Goal: Task Accomplishment & Management: Complete application form

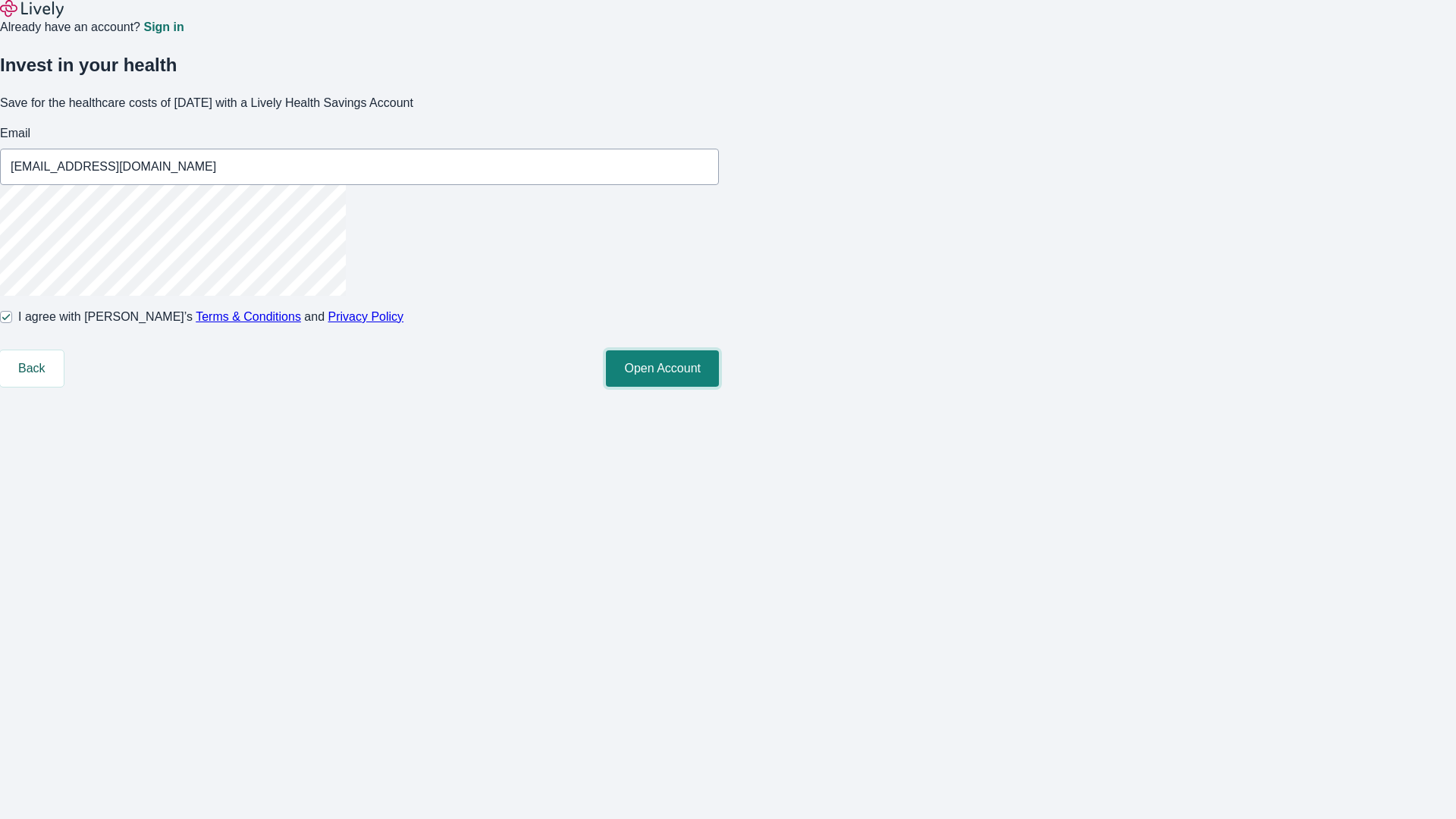
click at [719, 386] on button "Open Account" at bounding box center [662, 369] width 113 height 37
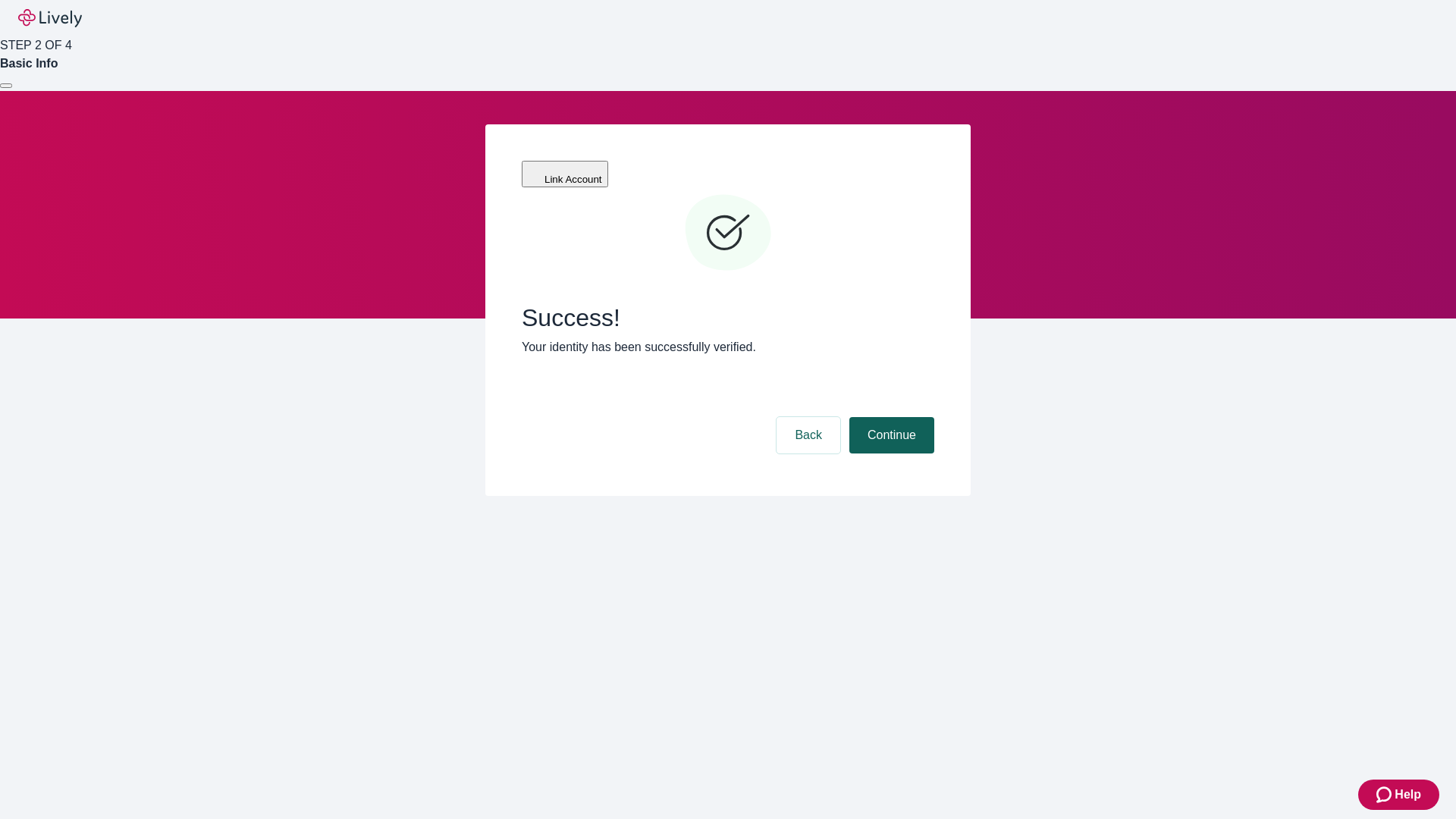
click at [889, 417] on button "Continue" at bounding box center [892, 435] width 85 height 37
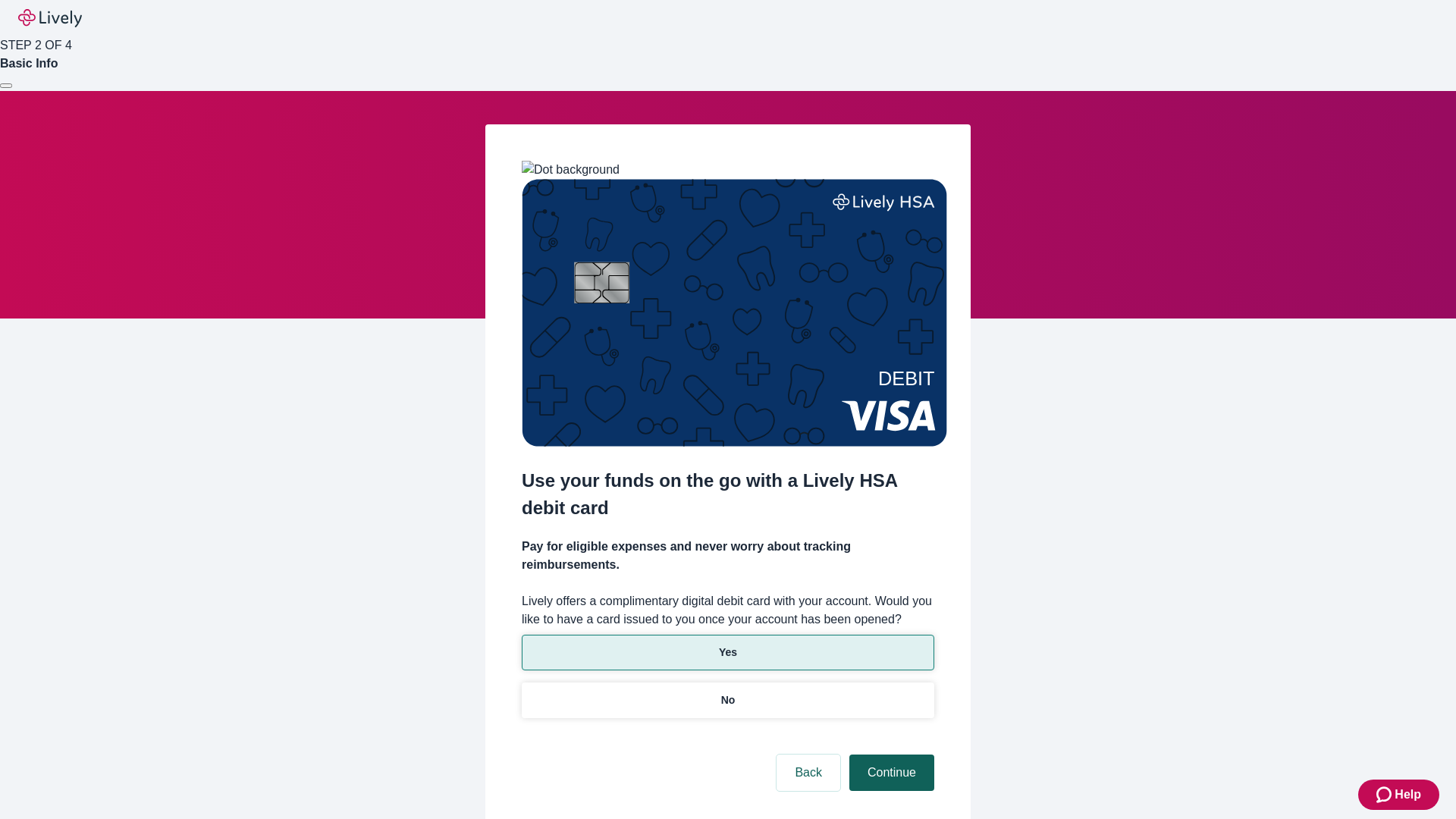
click at [727, 644] on p "Yes" at bounding box center [728, 652] width 18 height 16
click at [889, 754] on button "Continue" at bounding box center [892, 772] width 85 height 37
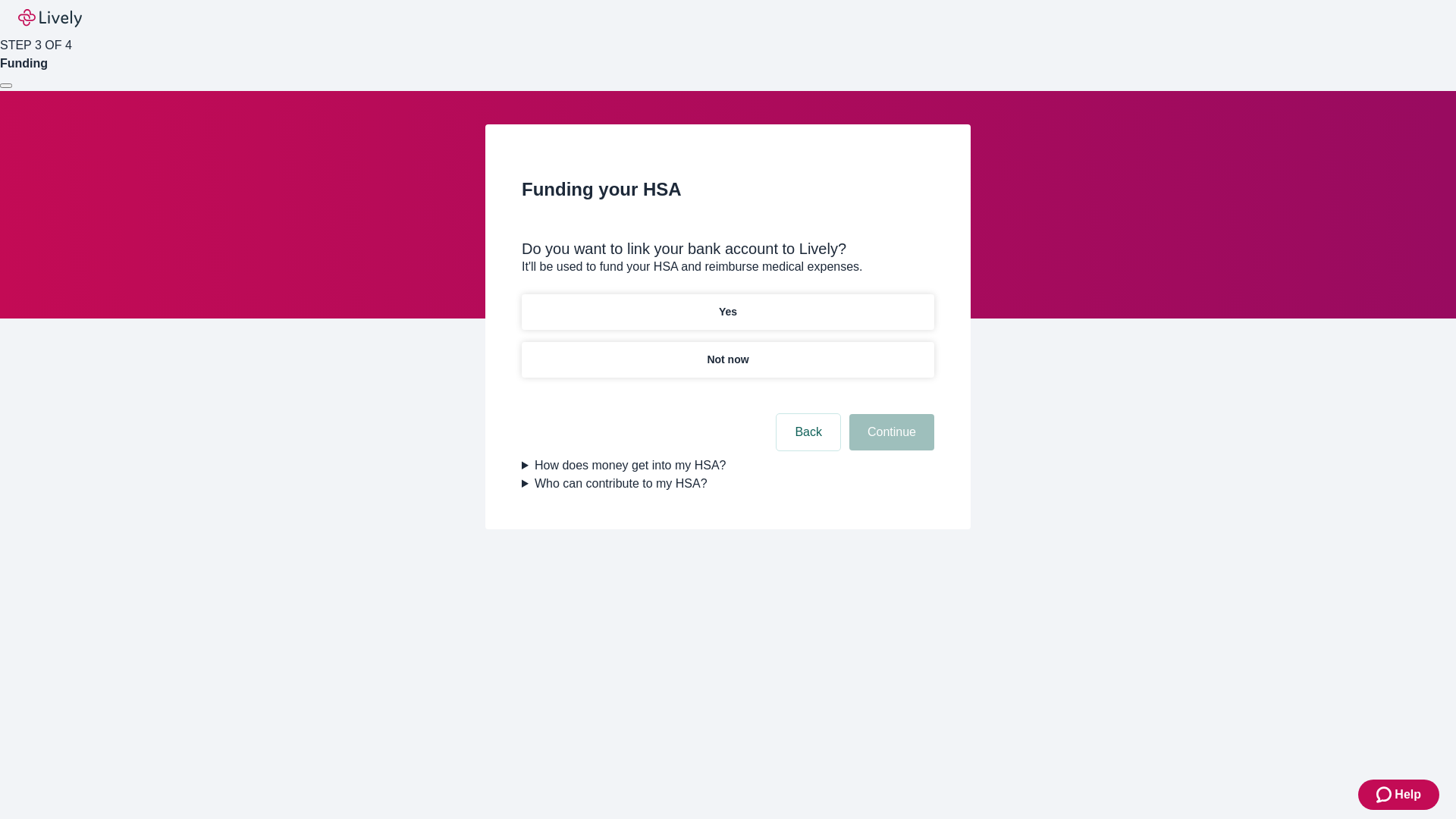
click at [727, 351] on p "Not now" at bounding box center [727, 359] width 42 height 16
click at [889, 441] on button "Continue" at bounding box center [892, 432] width 85 height 37
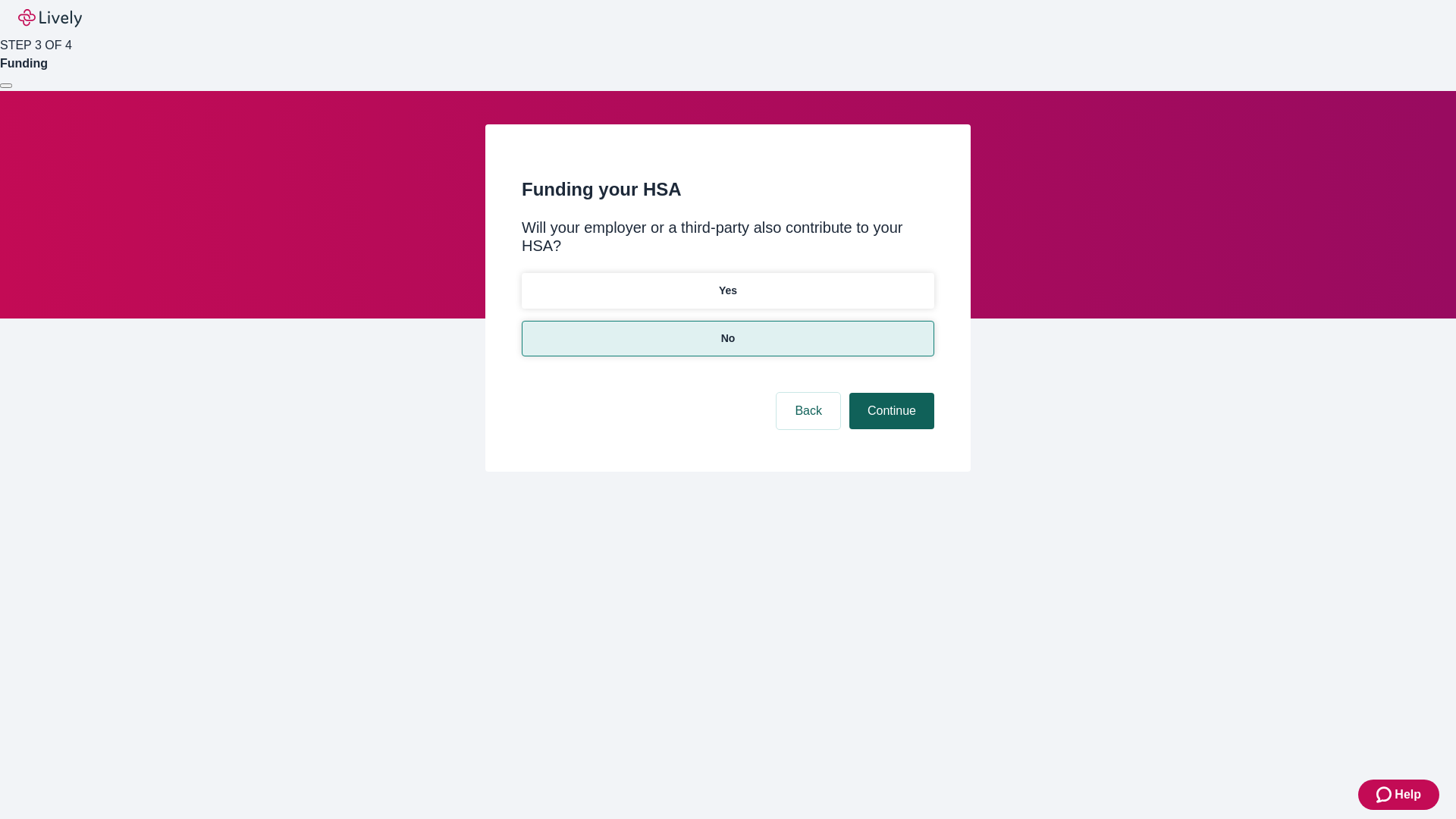
click at [889, 392] on button "Continue" at bounding box center [892, 410] width 85 height 37
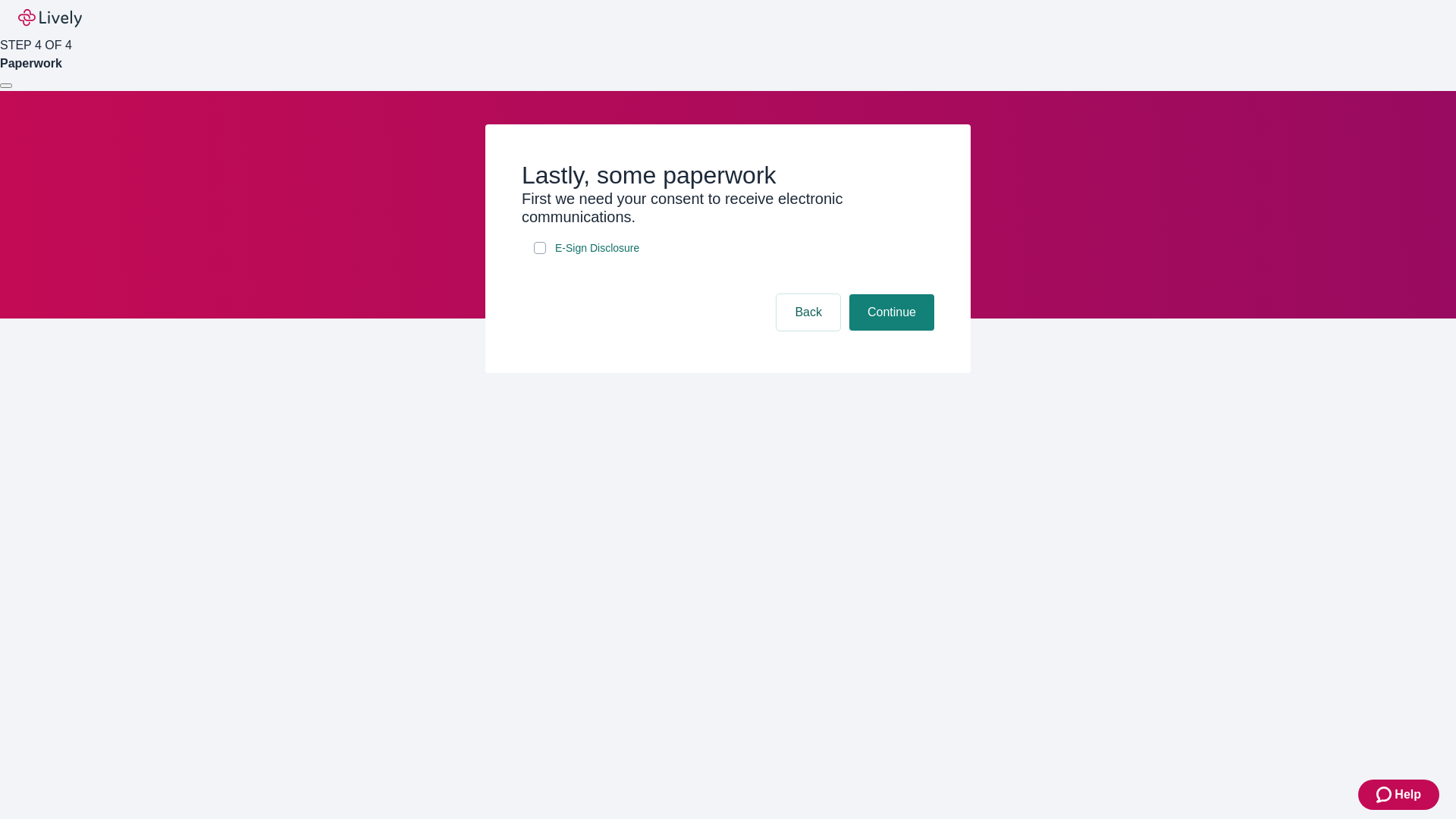
click at [540, 254] on input "E-Sign Disclosure" at bounding box center [540, 248] width 12 height 12
checkbox input "true"
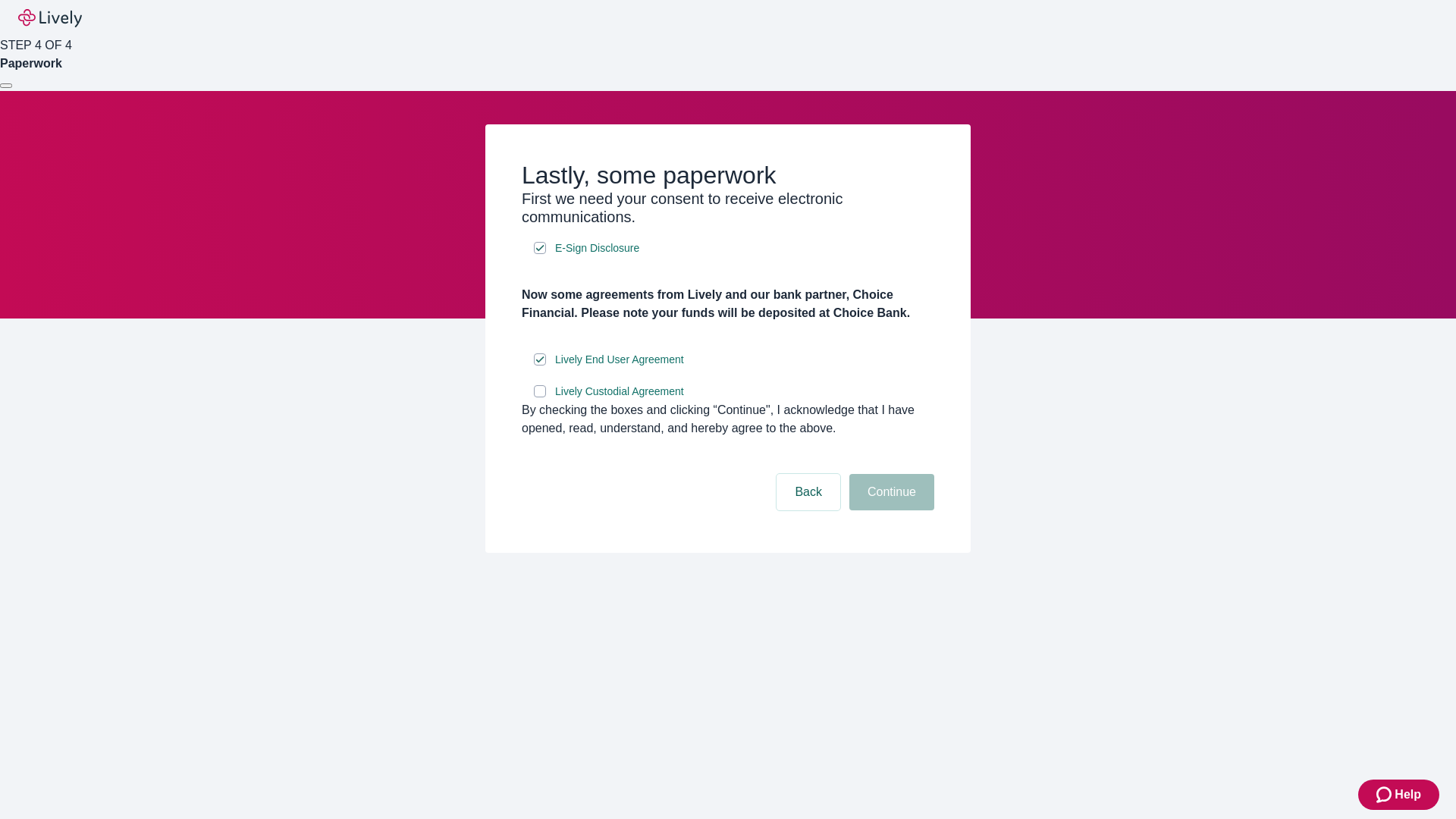
click at [540, 398] on input "Lively Custodial Agreement" at bounding box center [540, 391] width 12 height 12
checkbox input "true"
click at [889, 510] on button "Continue" at bounding box center [892, 491] width 85 height 37
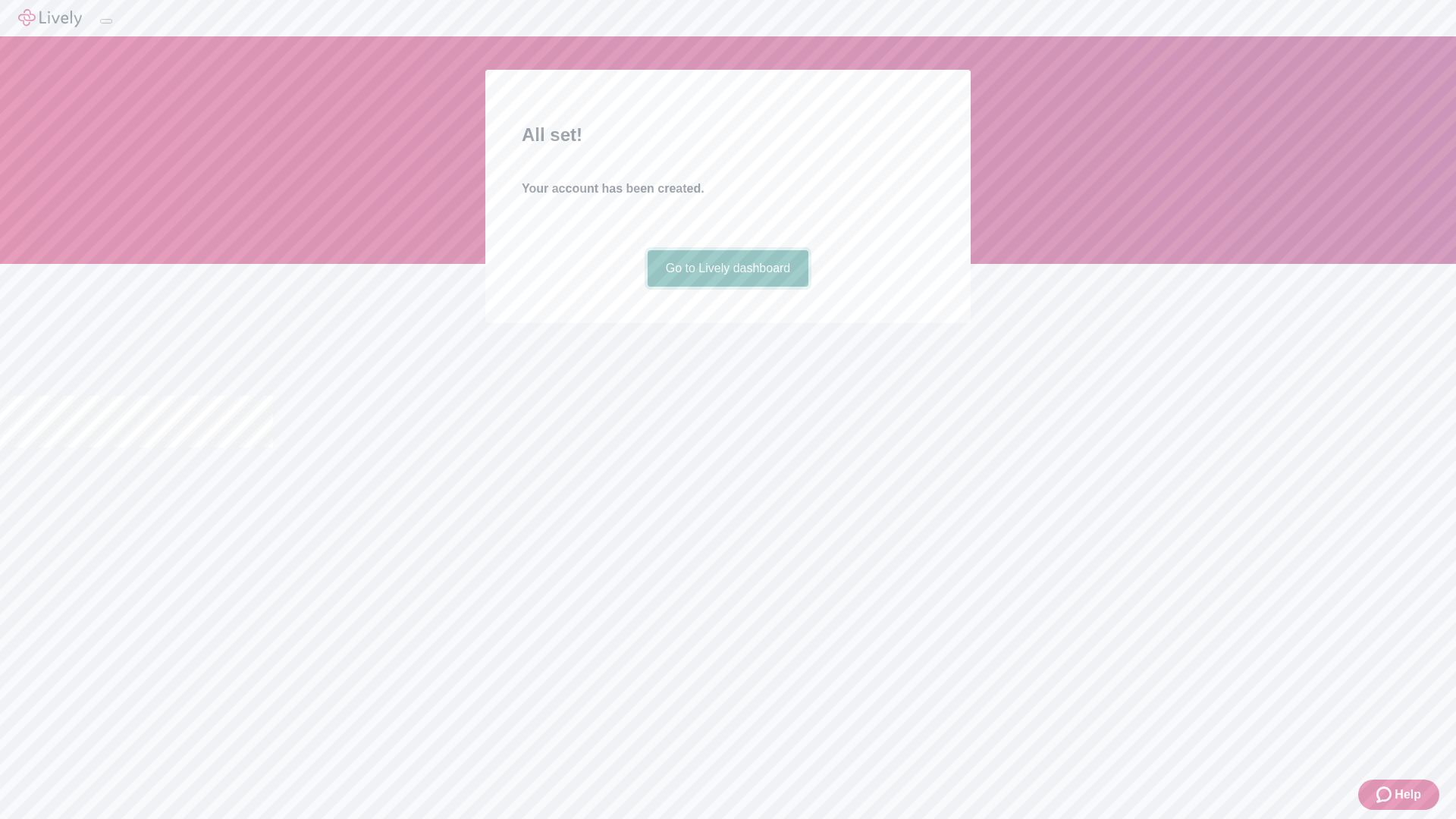
click at [727, 287] on link "Go to Lively dashboard" at bounding box center [728, 268] width 161 height 37
